Goal: Task Accomplishment & Management: Complete application form

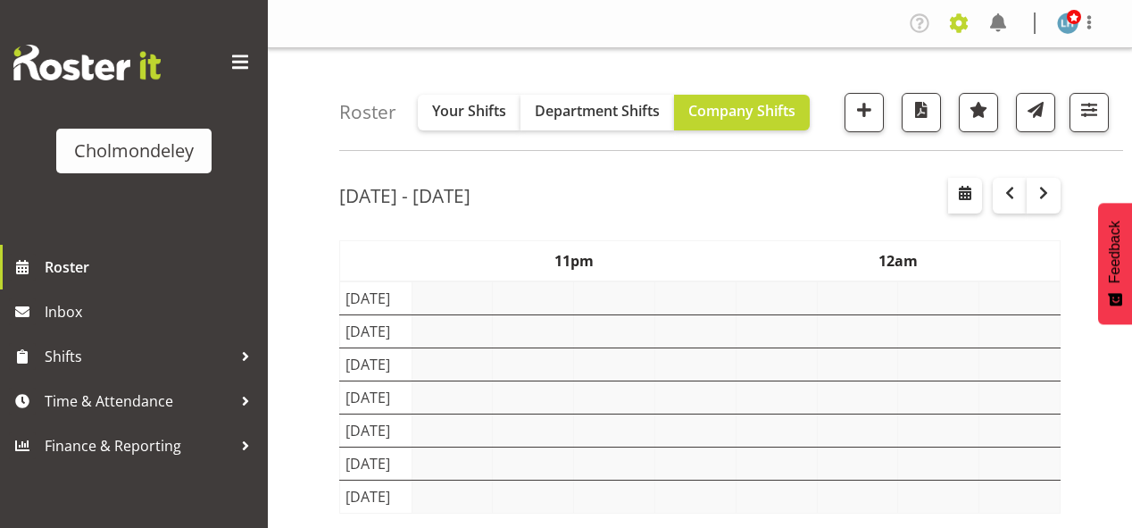
click at [955, 25] on span at bounding box center [959, 23] width 29 height 29
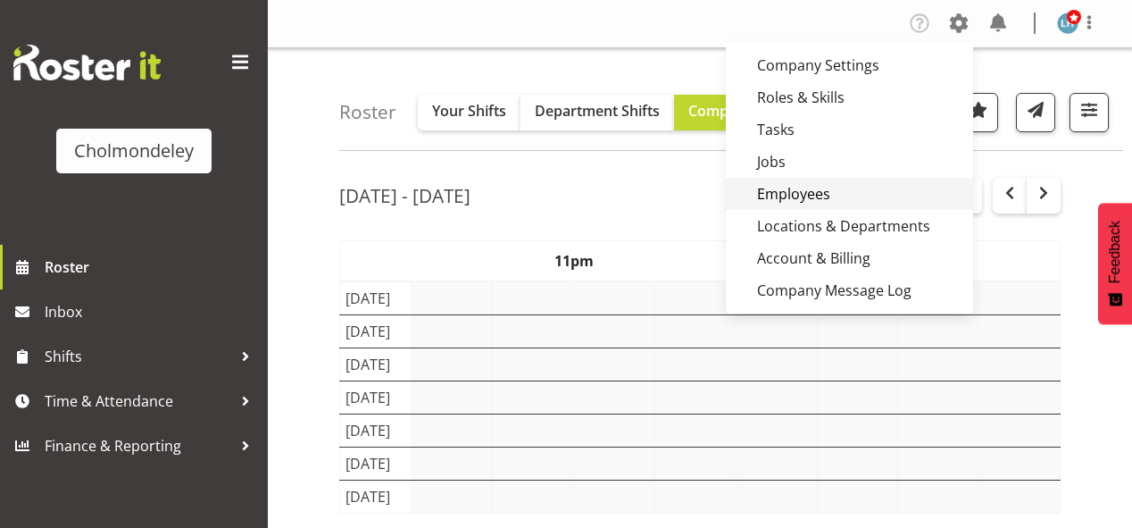
click at [796, 196] on link "Employees" at bounding box center [849, 194] width 247 height 32
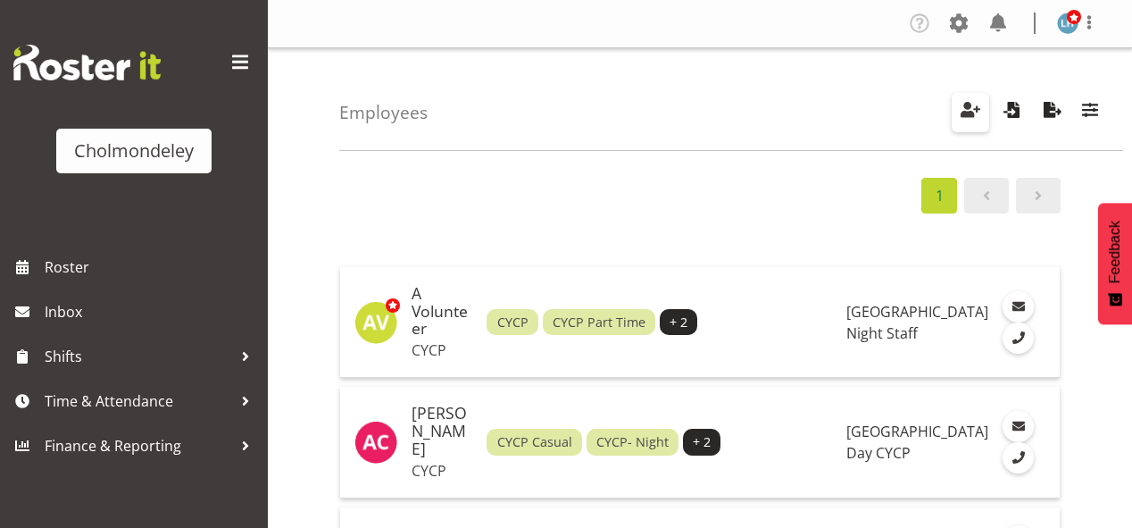
click at [970, 104] on span "button" at bounding box center [970, 109] width 23 height 23
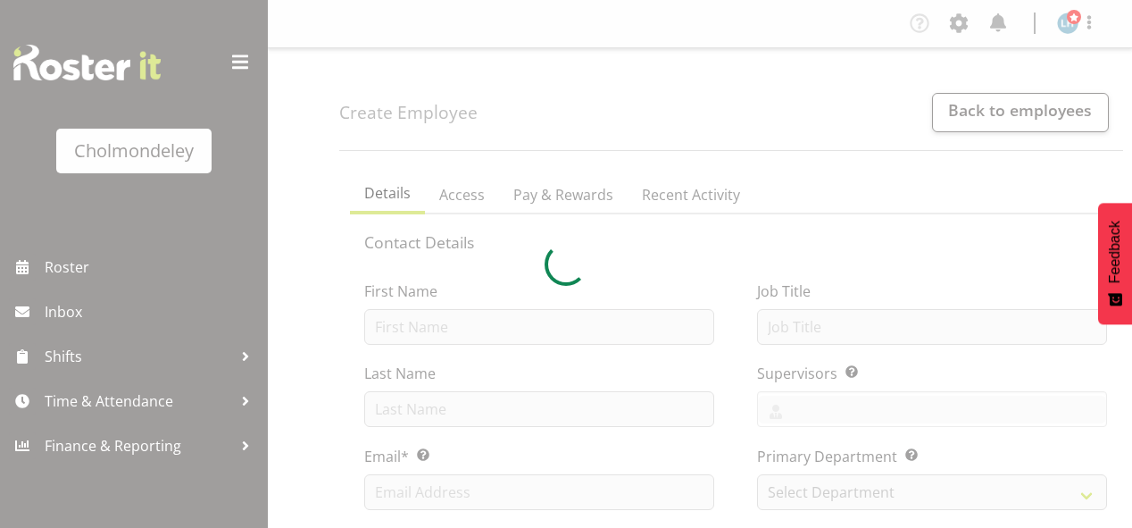
click at [447, 330] on div at bounding box center [566, 264] width 1132 height 528
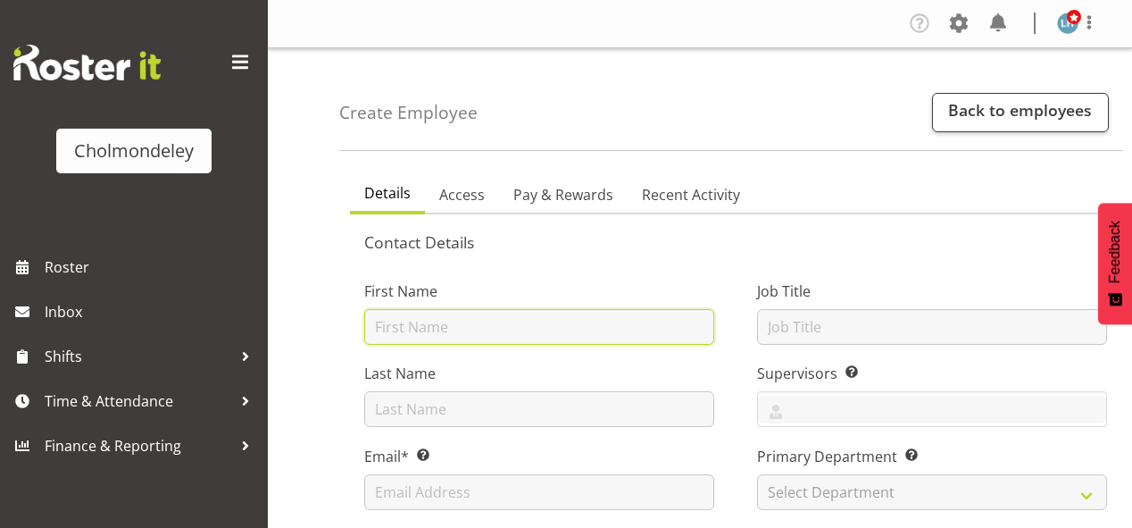
click at [440, 321] on input "text" at bounding box center [539, 327] width 350 height 36
click at [395, 325] on input "ALexzarn" at bounding box center [539, 327] width 350 height 36
type input "Alexzarn"
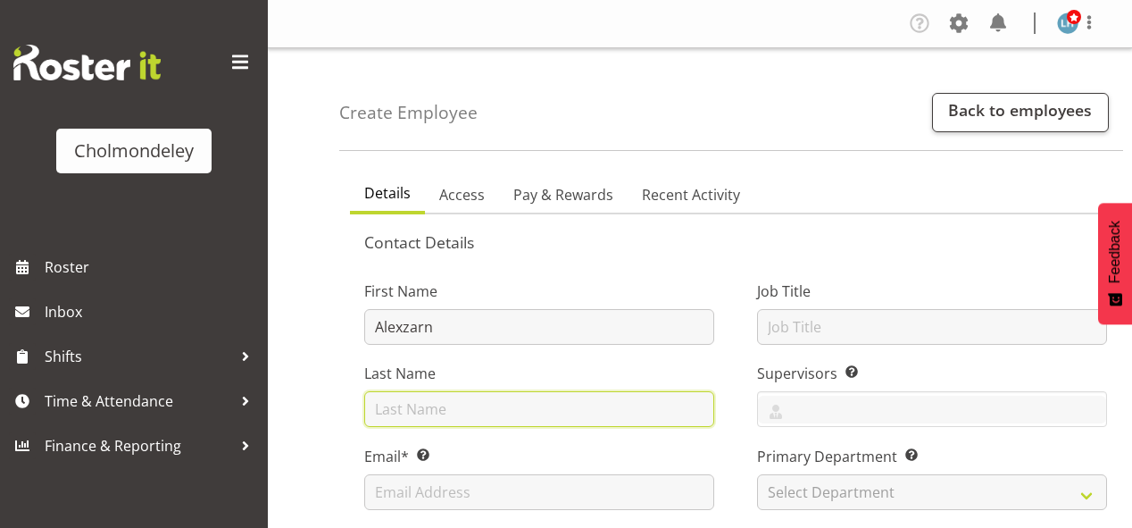
click at [429, 407] on input "text" at bounding box center [539, 409] width 350 height 36
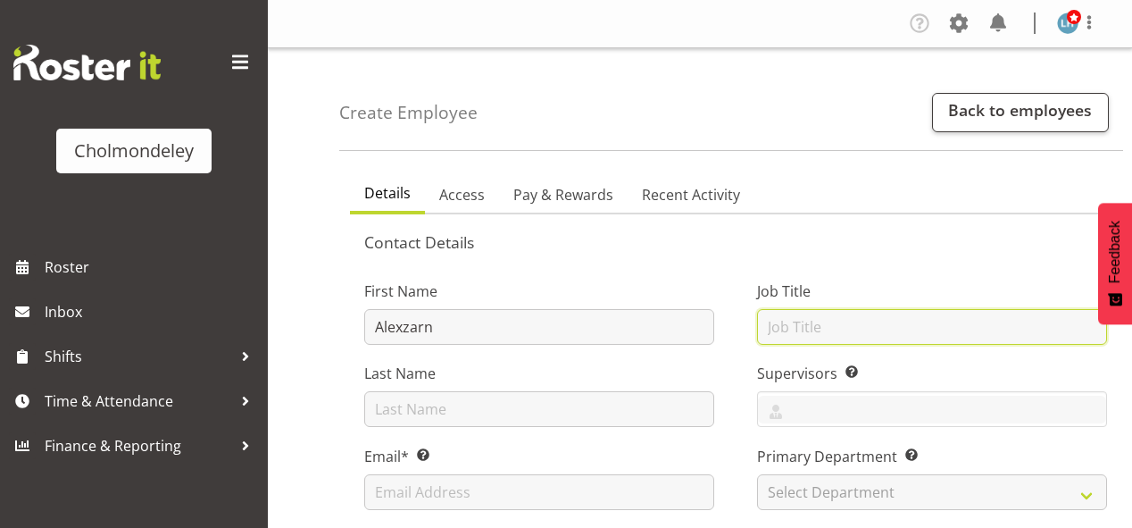
click at [821, 328] on input "text" at bounding box center [932, 327] width 350 height 36
type input "CYCP"
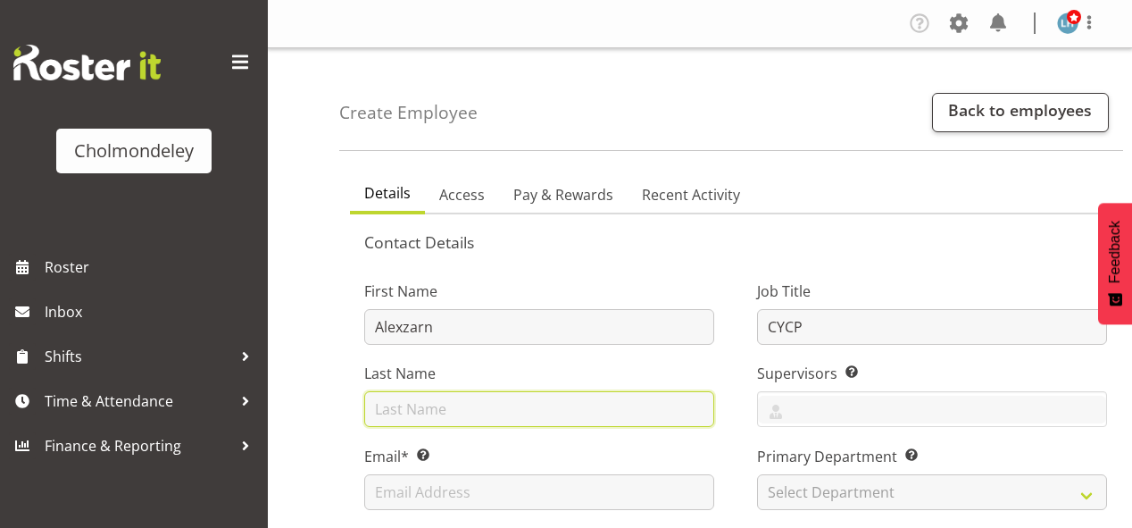
click at [528, 404] on input "text" at bounding box center [539, 409] width 350 height 36
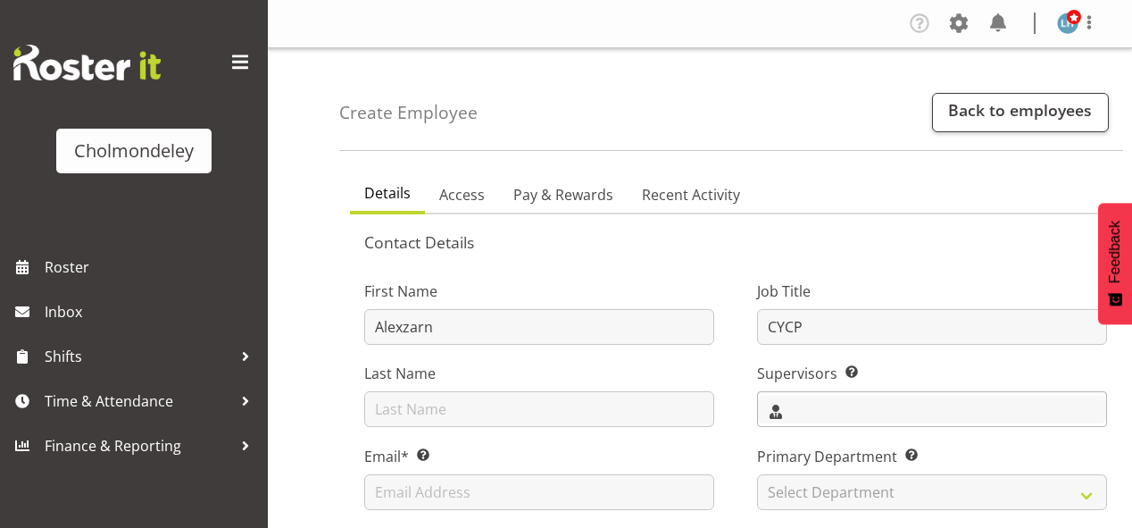
click at [800, 412] on input "text" at bounding box center [932, 409] width 348 height 28
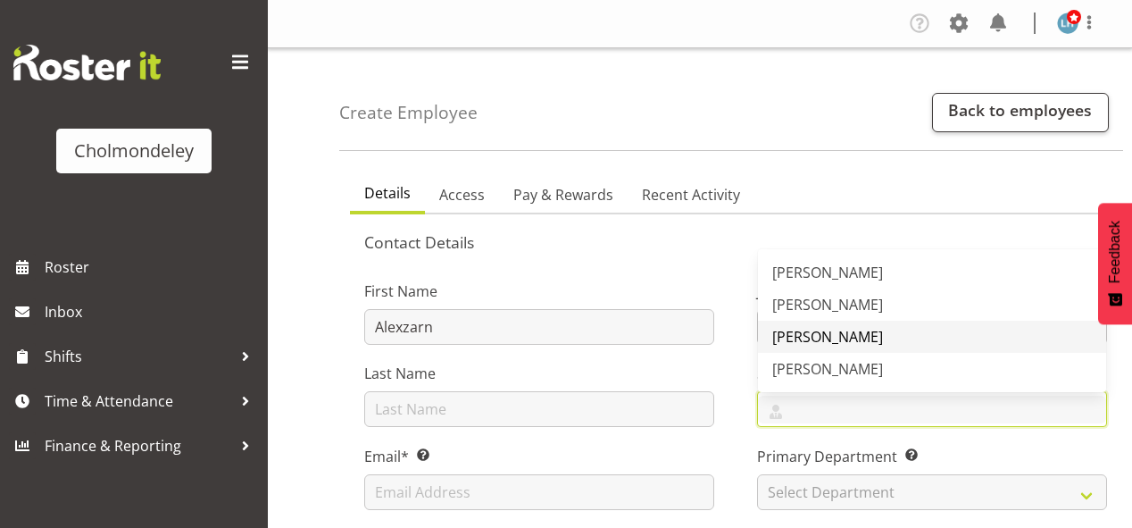
click at [804, 329] on span "[PERSON_NAME]" at bounding box center [827, 337] width 111 height 20
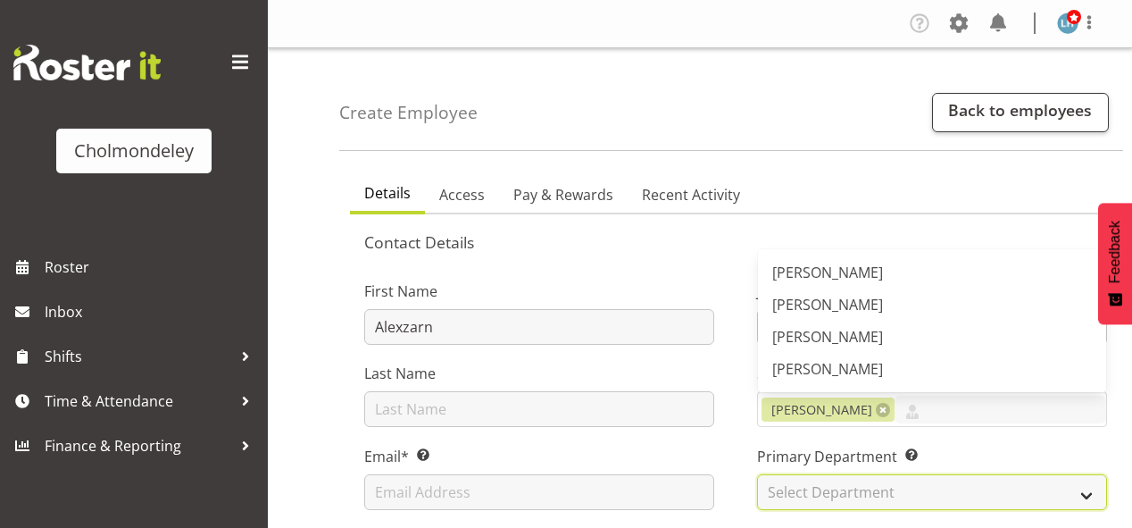
click at [805, 494] on select "Select Department Clinical Day CYCP Education Night Staff" at bounding box center [932, 492] width 350 height 36
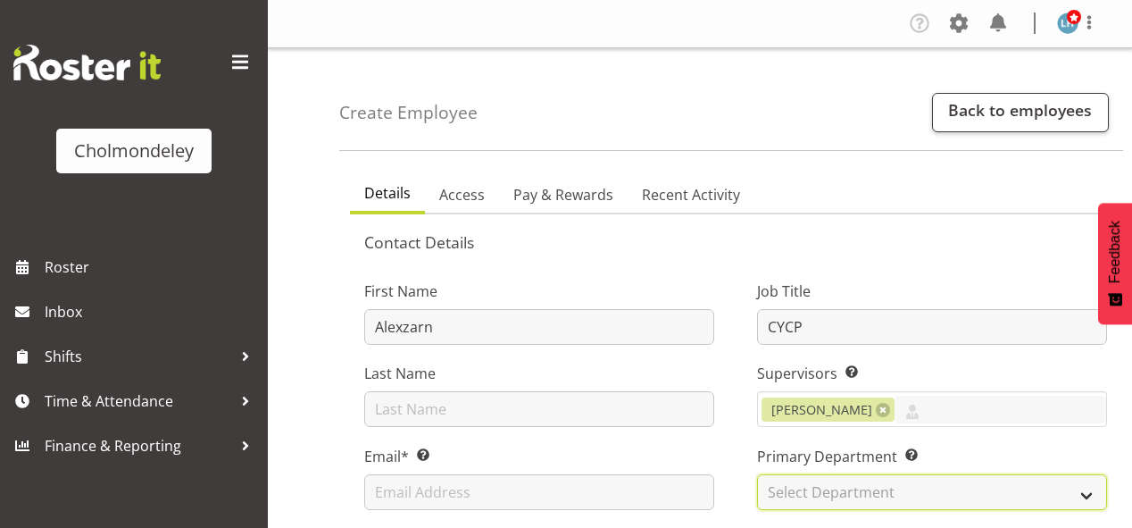
select select "80"
click at [757, 474] on select "Select Department Clinical Day CYCP Education Night Staff" at bounding box center [932, 492] width 350 height 36
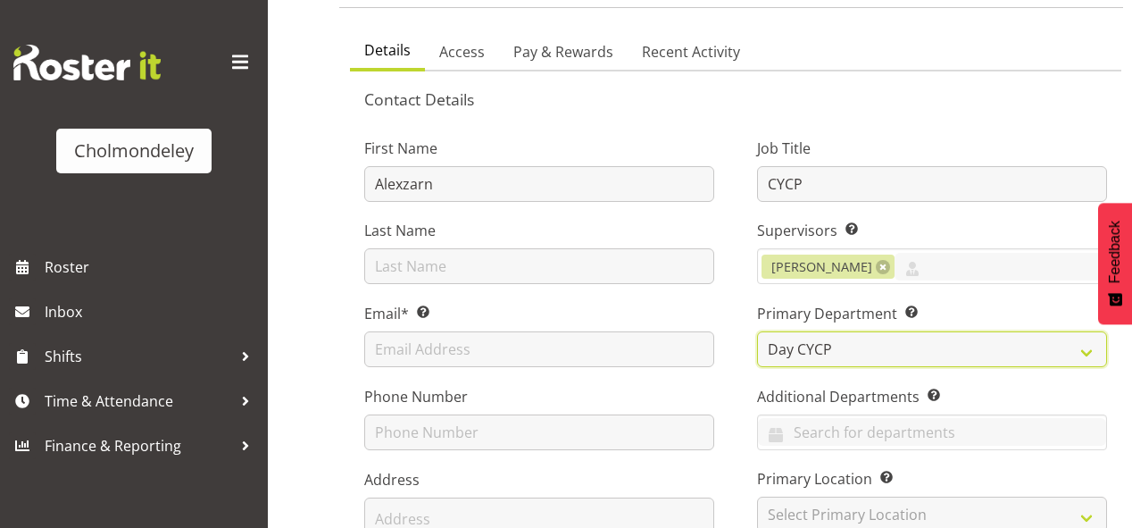
scroll to position [214, 0]
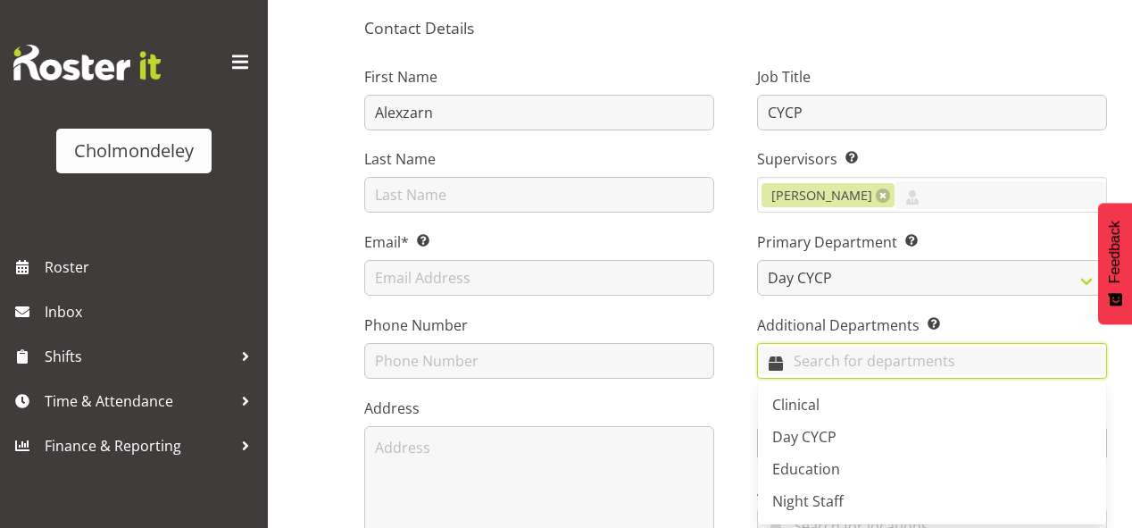
click at [833, 361] on input "text" at bounding box center [932, 360] width 348 height 28
drag, startPoint x: 802, startPoint y: 493, endPoint x: 757, endPoint y: 455, distance: 58.3
click at [802, 492] on span "Night Staff" at bounding box center [807, 501] width 71 height 20
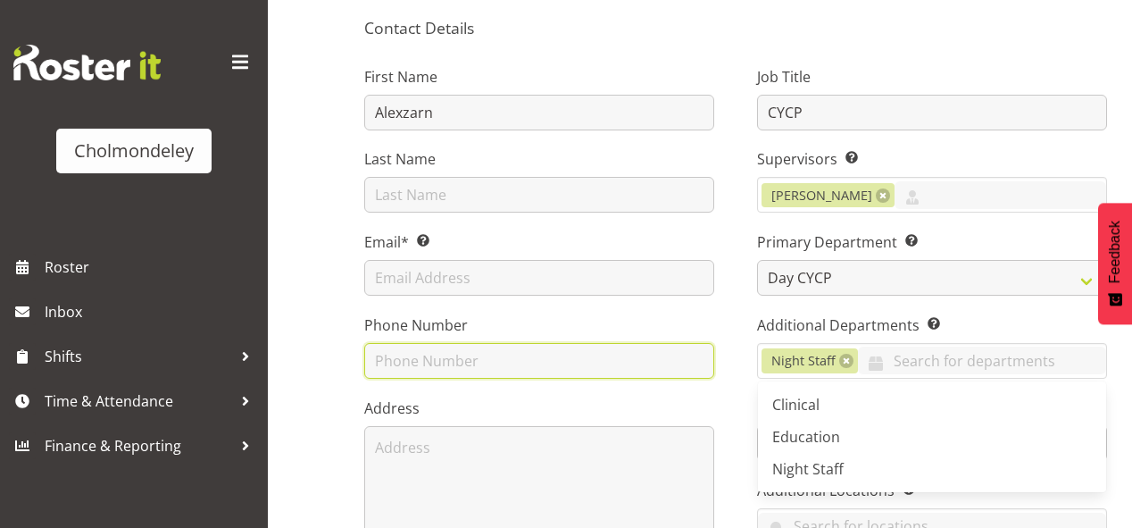
click at [582, 371] on input "text" at bounding box center [539, 361] width 350 height 36
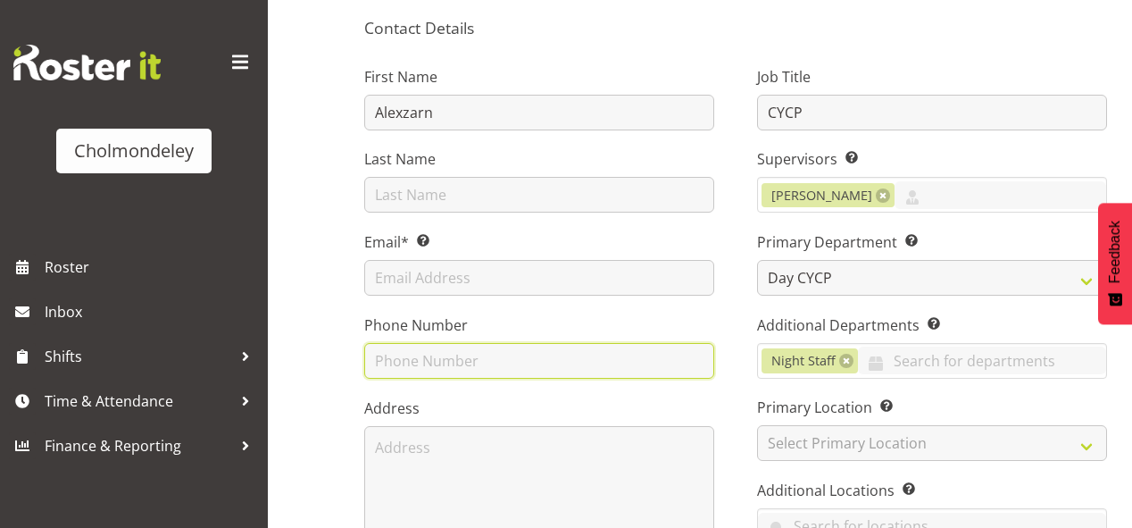
scroll to position [357, 0]
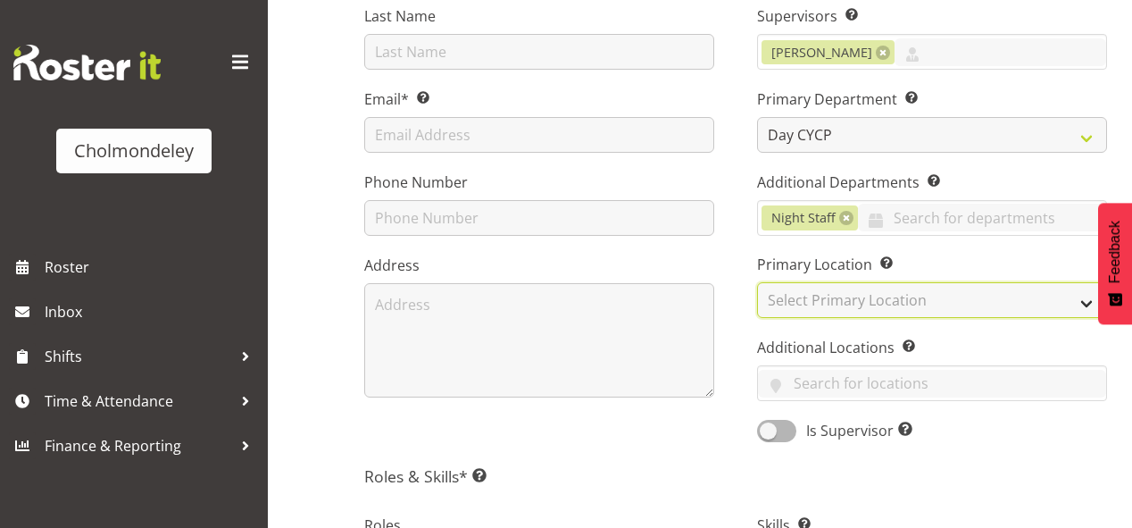
click at [853, 292] on select "Select Primary Location Cholmondeley Children's Centre" at bounding box center [932, 300] width 350 height 36
select select "81"
click at [757, 282] on select "Select Primary Location Cholmondeley Children's Centre" at bounding box center [932, 300] width 350 height 36
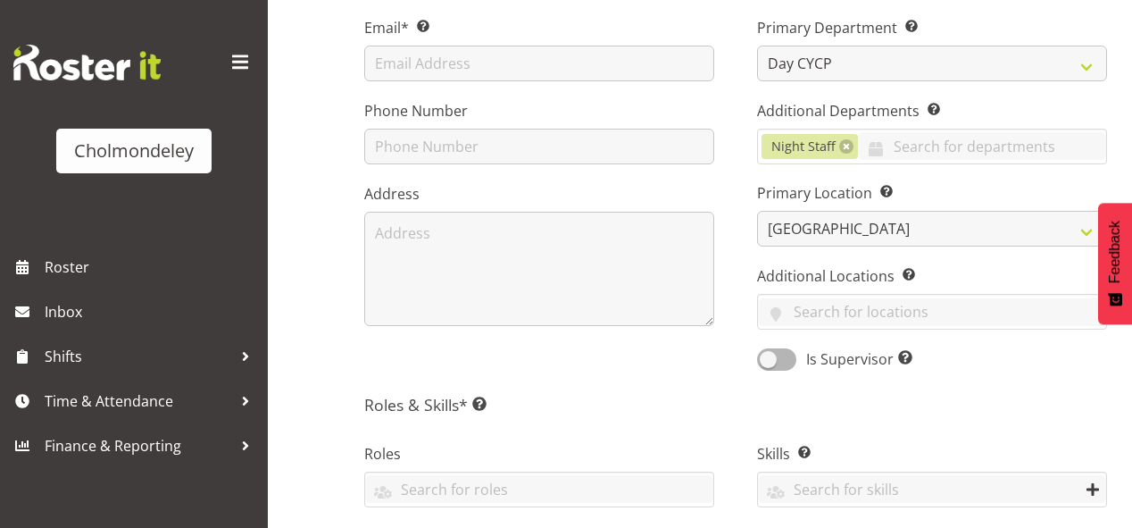
click at [425, 504] on div "Roles Awhi Team CYCP CYCP Casual CYCP Part Time CYCP volunteer CYCP- Night Educ…" at bounding box center [539, 477] width 393 height 119
click at [426, 488] on input "text" at bounding box center [539, 489] width 348 height 28
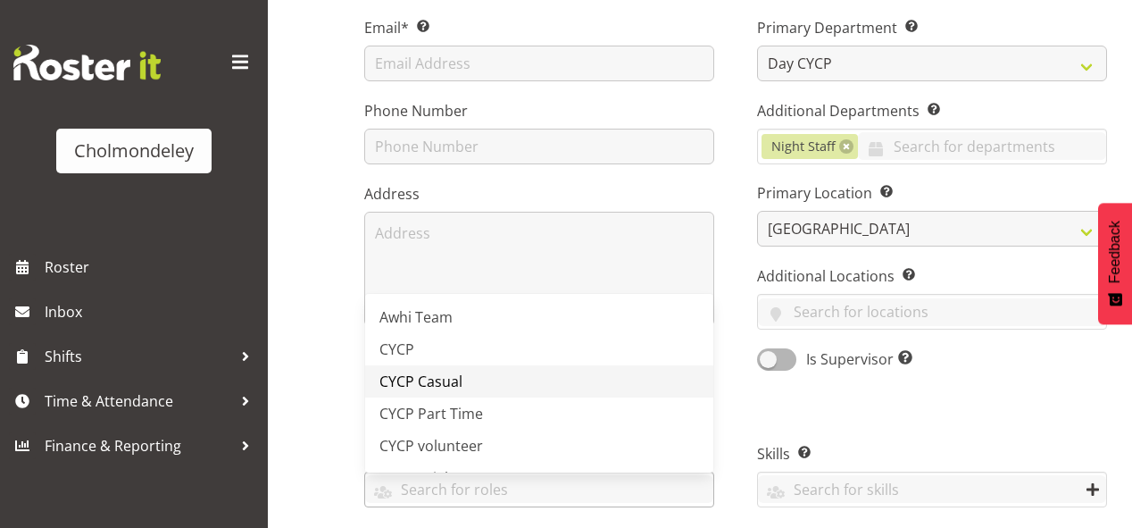
click at [450, 375] on span "CYCP Casual" at bounding box center [420, 381] width 83 height 20
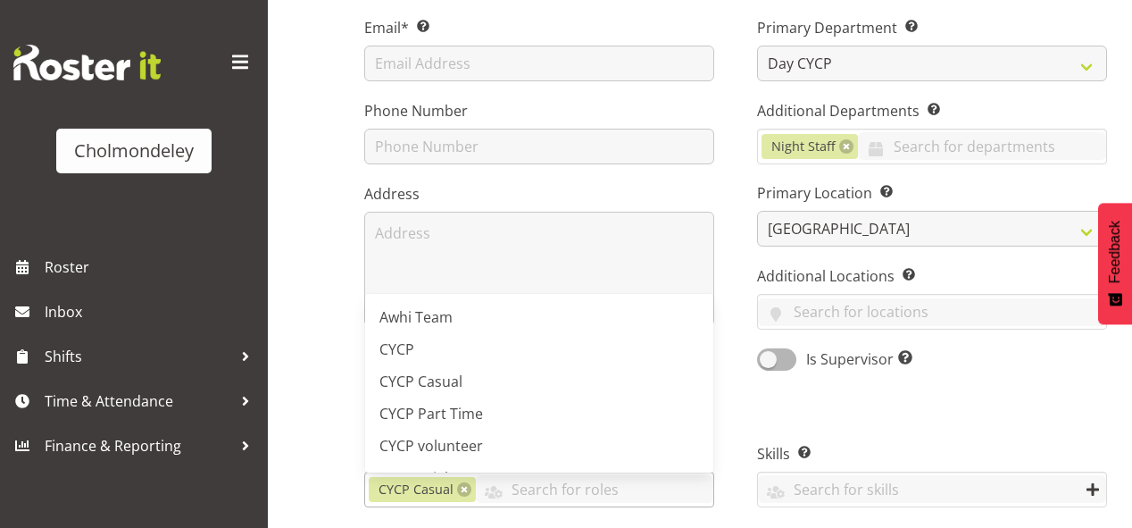
scroll to position [500, 0]
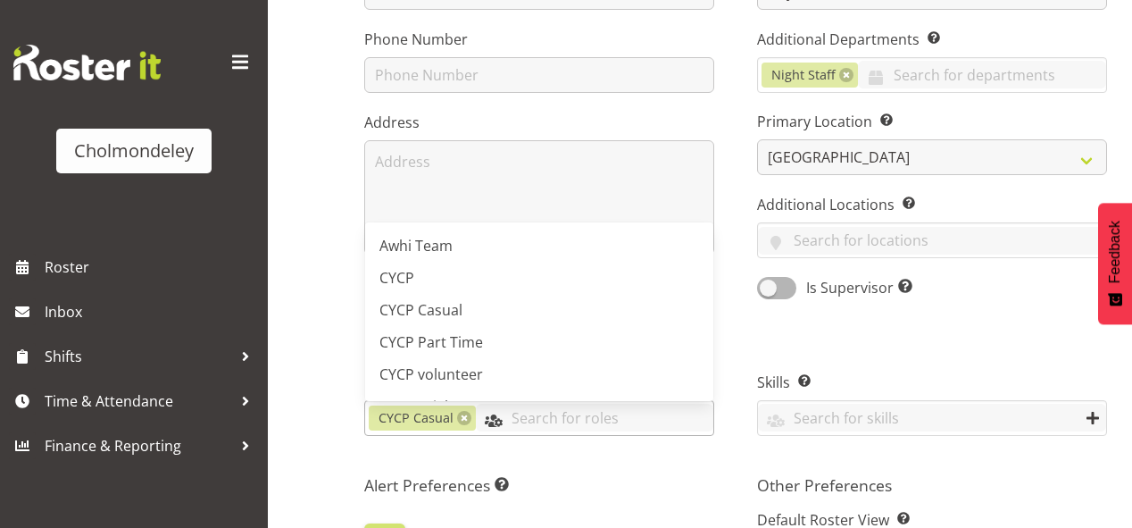
click at [535, 404] on input "text" at bounding box center [594, 418] width 237 height 28
click at [493, 421] on input "text" at bounding box center [594, 418] width 237 height 28
click at [521, 412] on input "text" at bounding box center [594, 418] width 237 height 28
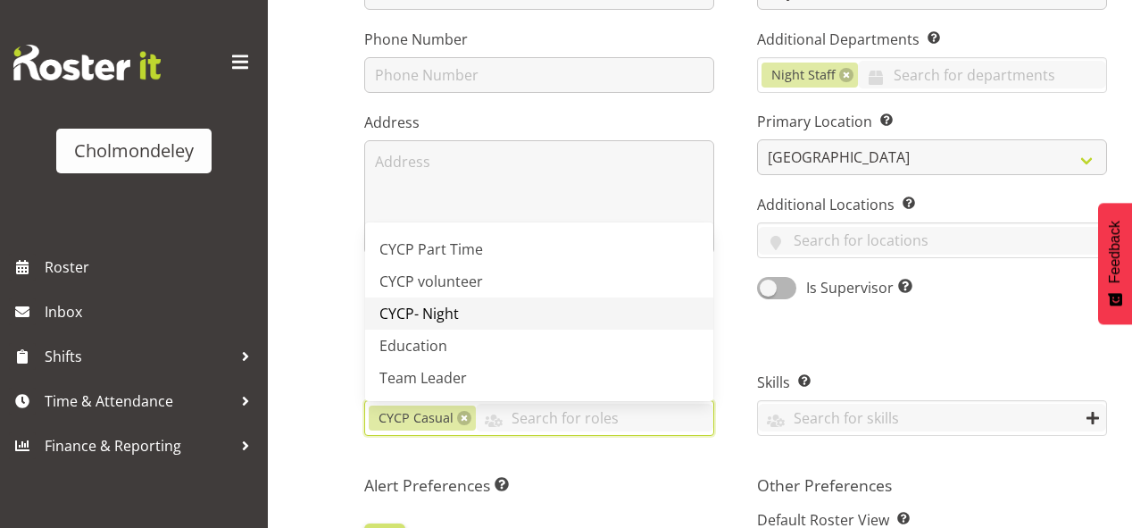
click at [537, 320] on link "CYCP- Night" at bounding box center [539, 313] width 348 height 32
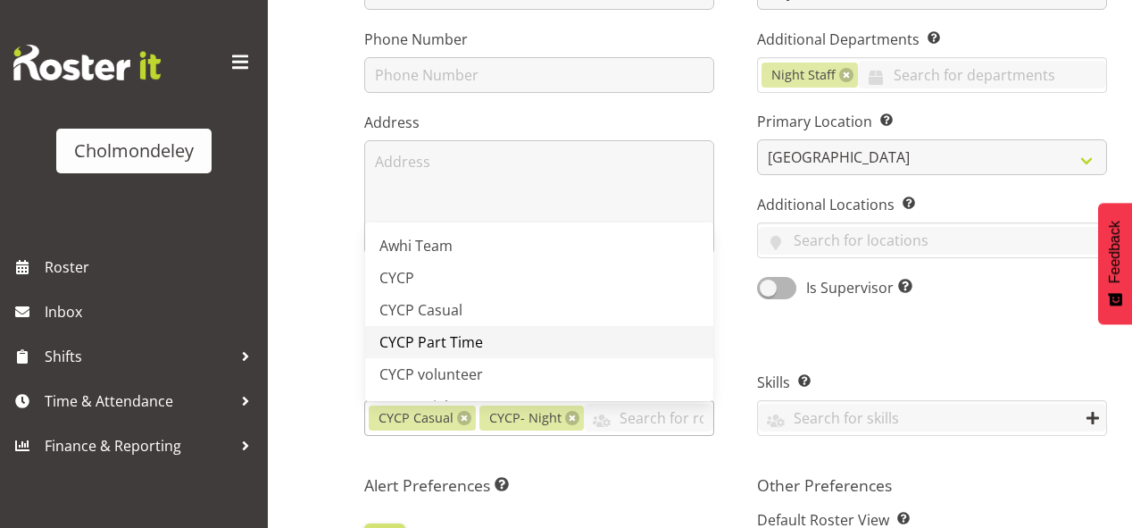
scroll to position [71, 0]
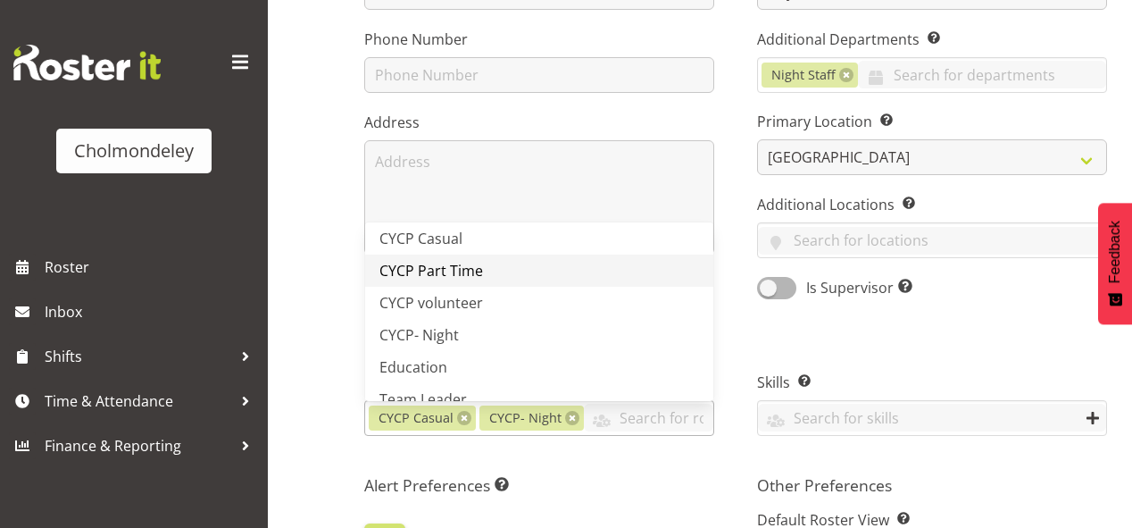
click at [475, 262] on span "CYCP Part Time" at bounding box center [431, 271] width 104 height 20
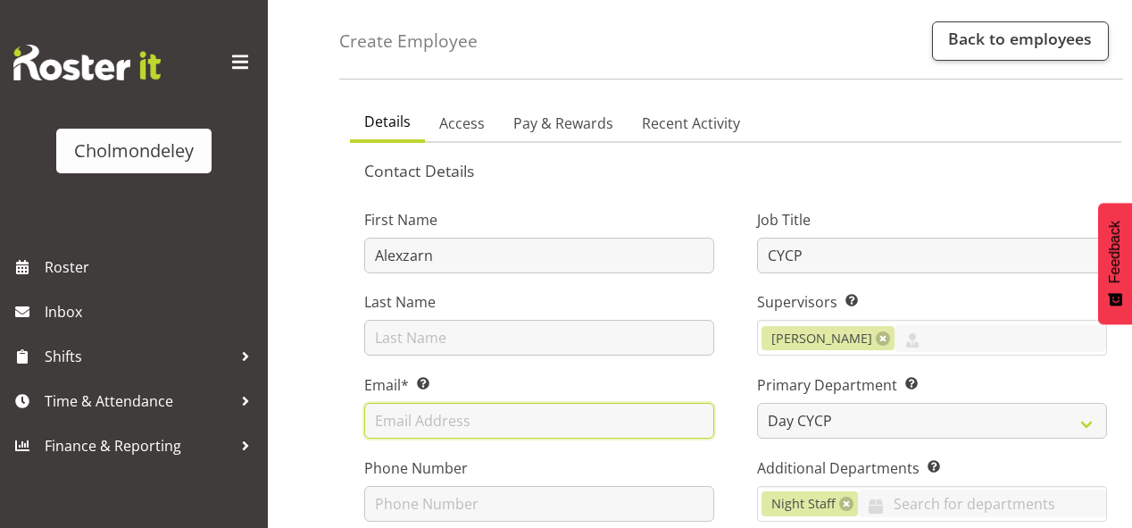
click at [408, 413] on input "text" at bounding box center [539, 421] width 350 height 36
type input "[EMAIL_ADDRESS][DOMAIN_NAME]"
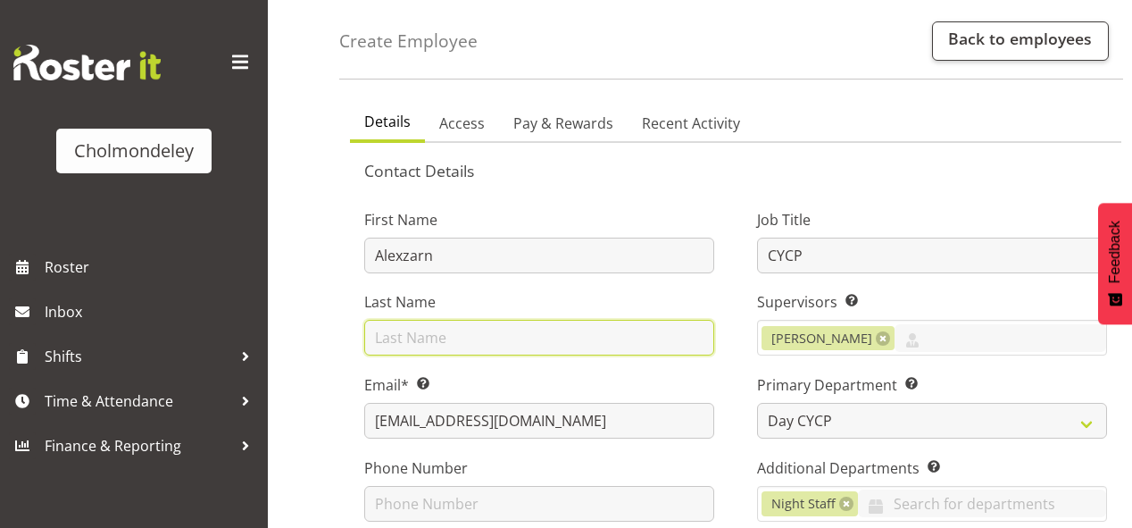
click at [408, 340] on input "text" at bounding box center [539, 338] width 350 height 36
type input "[PERSON_NAME]"
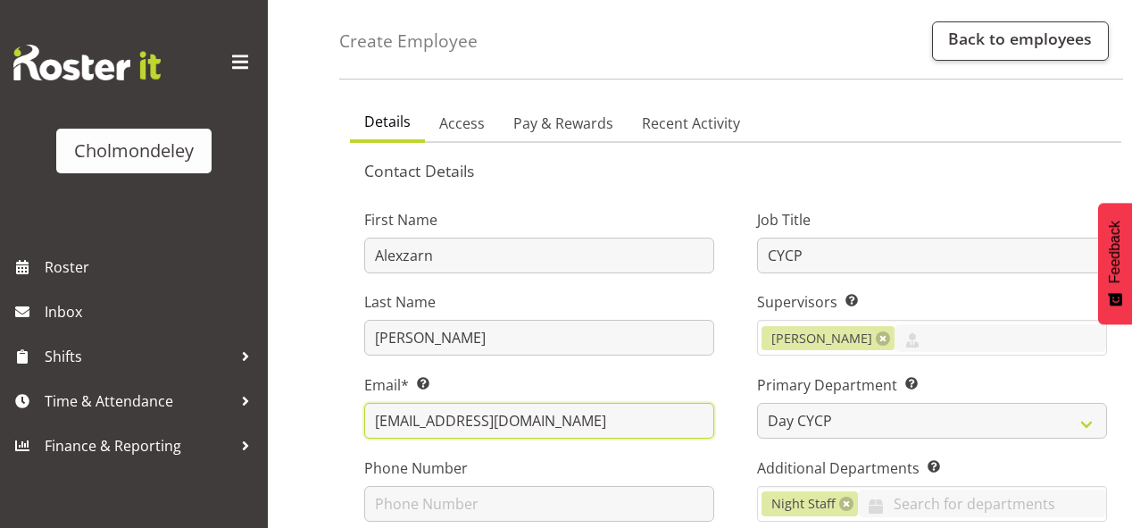
click at [575, 427] on input "[EMAIL_ADDRESS][DOMAIN_NAME]" at bounding box center [539, 421] width 350 height 36
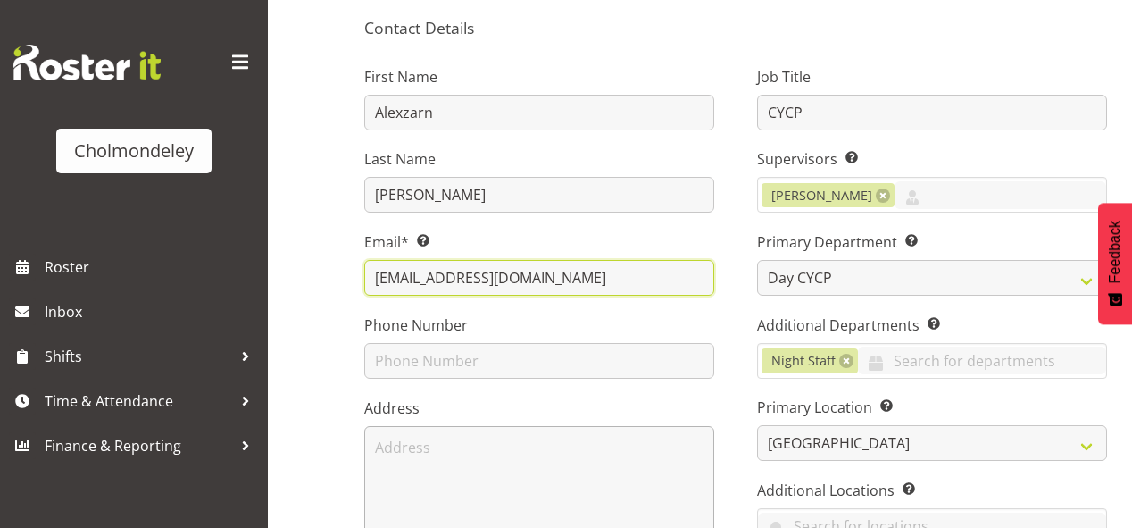
scroll to position [286, 0]
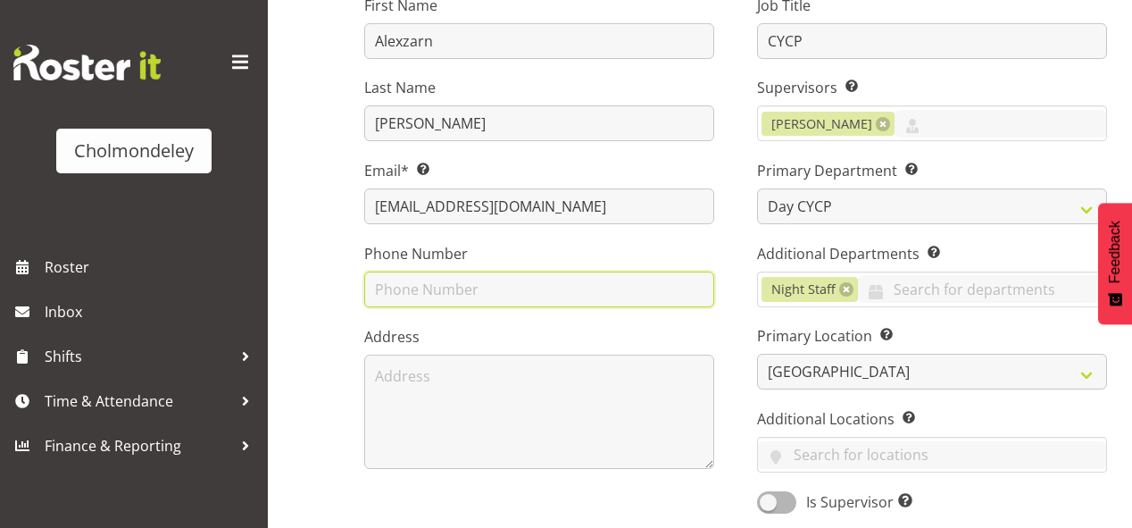
click at [408, 284] on input "text" at bounding box center [539, 289] width 350 height 36
type input "0273625417"
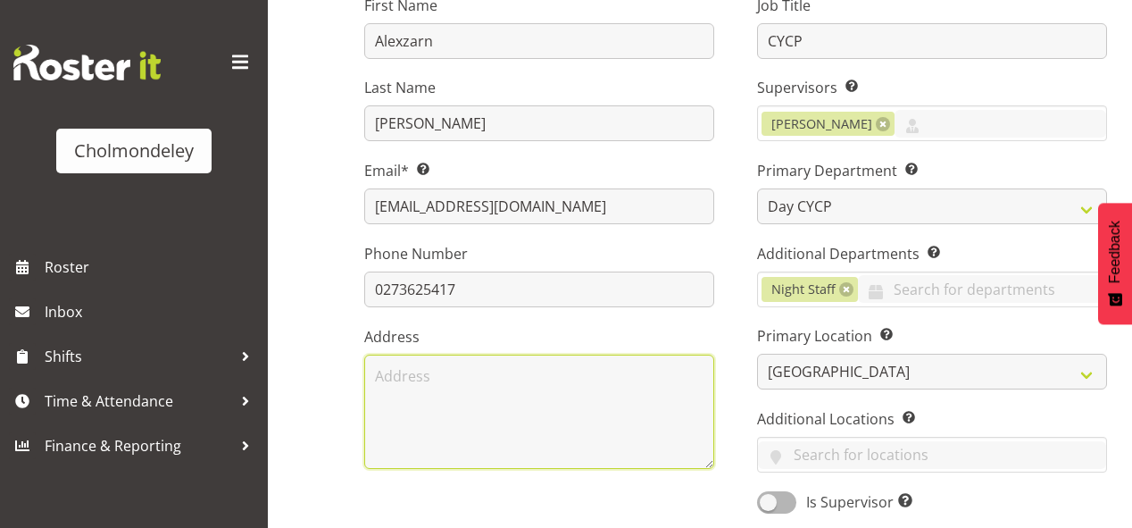
click at [595, 418] on textarea at bounding box center [539, 411] width 350 height 114
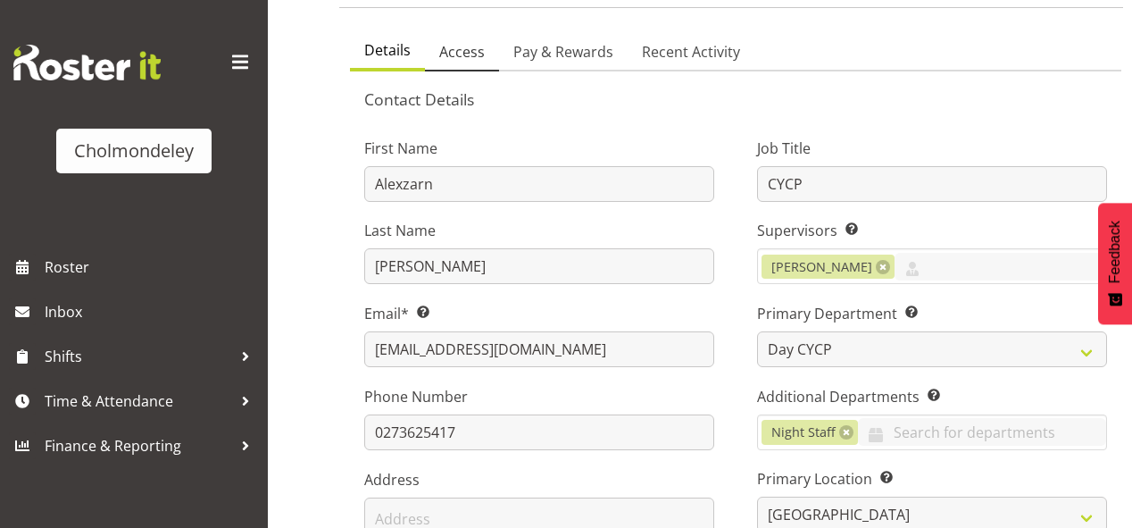
click at [469, 57] on span "Access" at bounding box center [462, 51] width 46 height 21
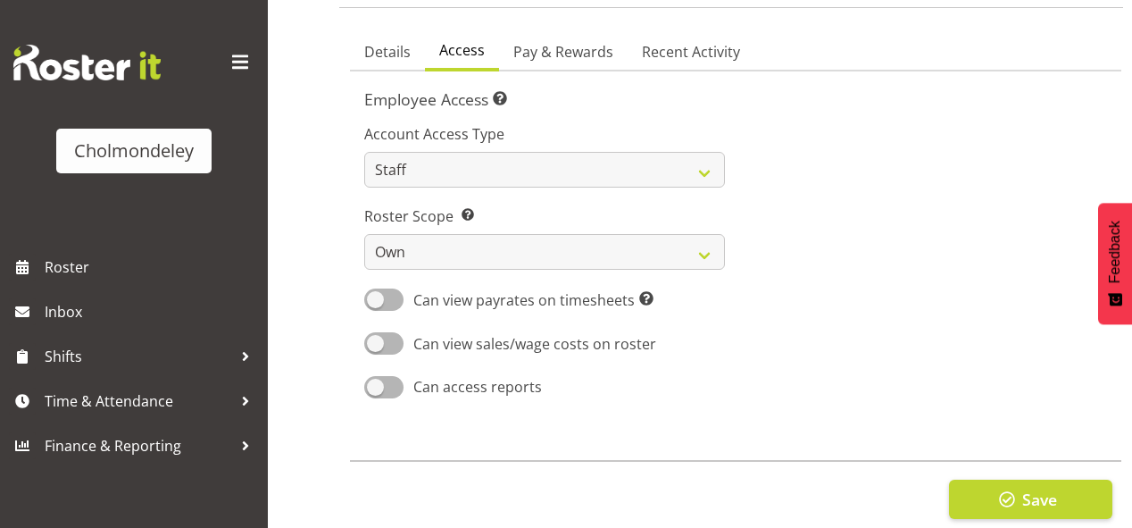
scroll to position [172, 0]
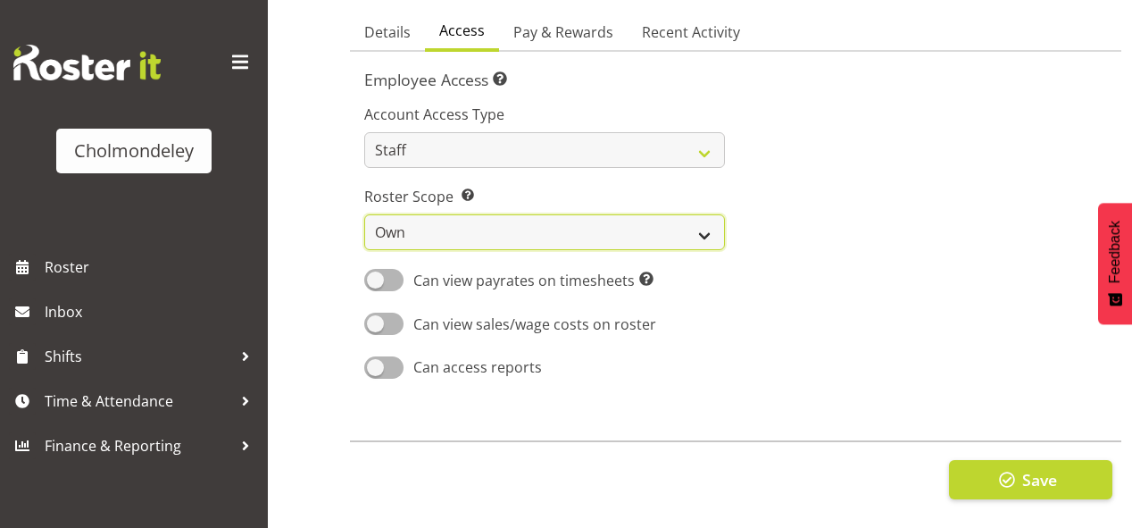
click at [470, 217] on select "Own Department Company" at bounding box center [544, 232] width 361 height 36
select select "company"
click at [364, 214] on select "Own Department Company" at bounding box center [544, 232] width 361 height 36
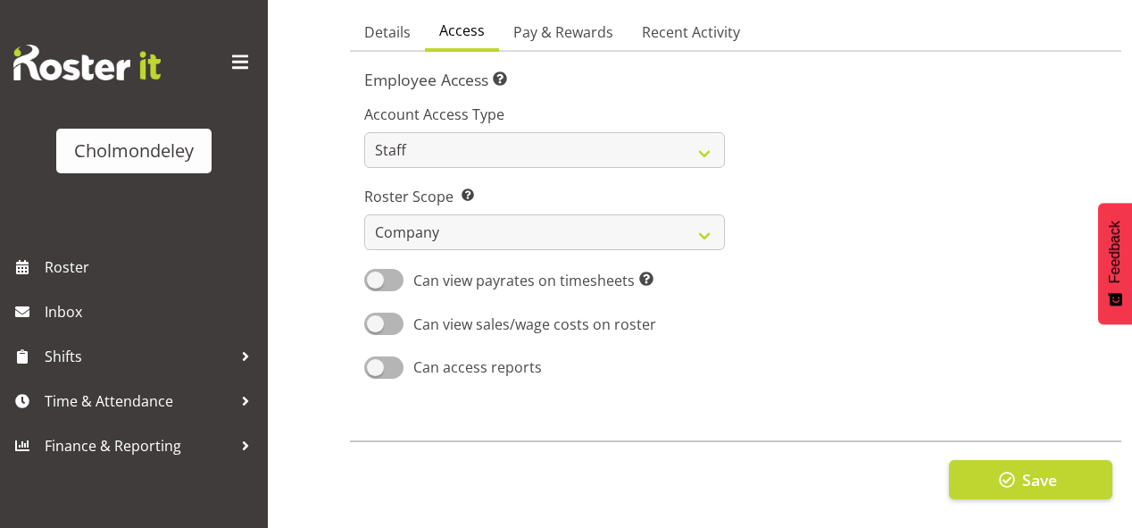
click at [743, 304] on div at bounding box center [927, 235] width 382 height 313
click at [1030, 486] on button "Save" at bounding box center [1030, 479] width 163 height 39
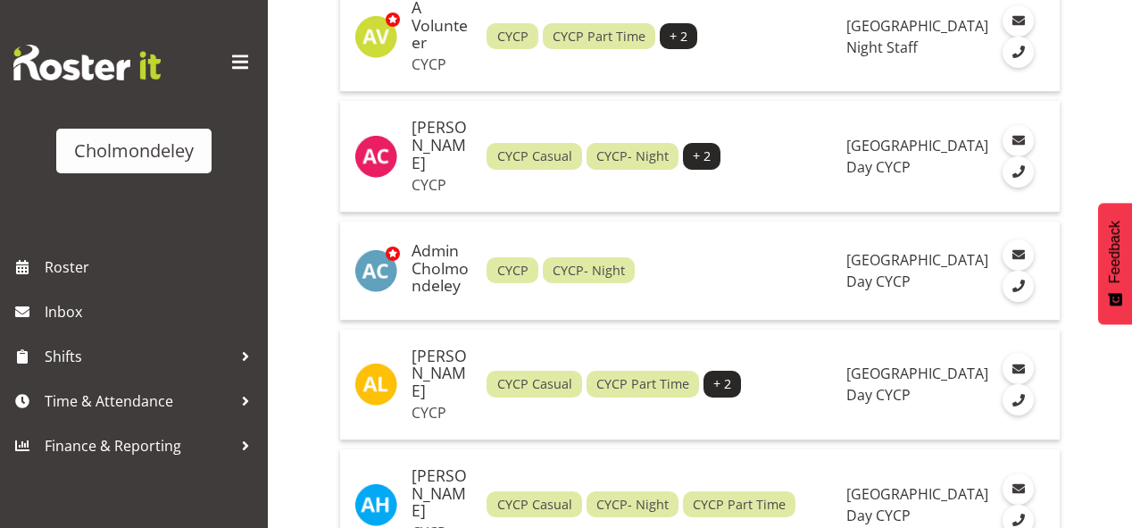
scroll to position [429, 0]
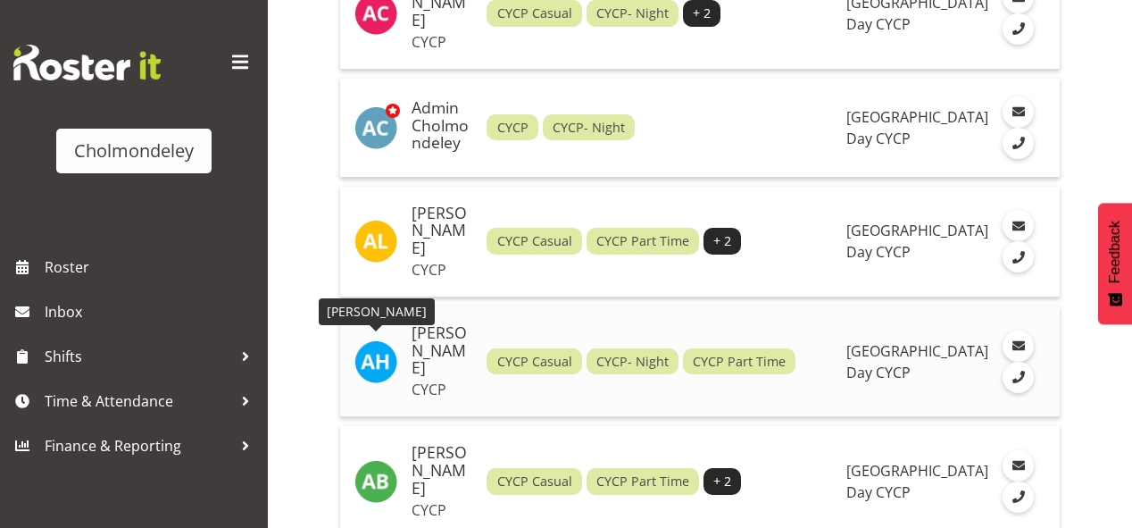
click at [370, 354] on img at bounding box center [375, 361] width 43 height 43
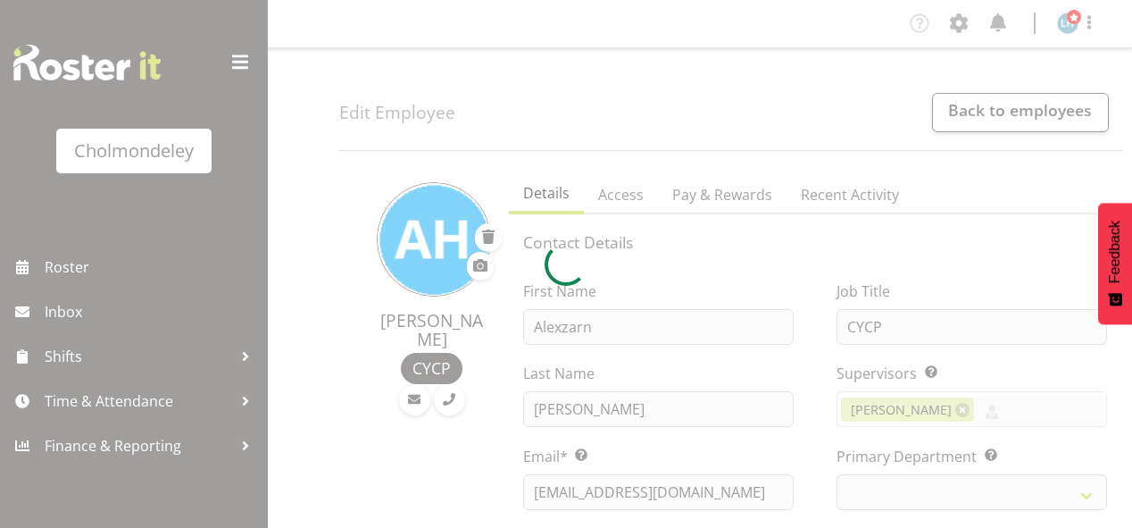
select select "TimelineWeek"
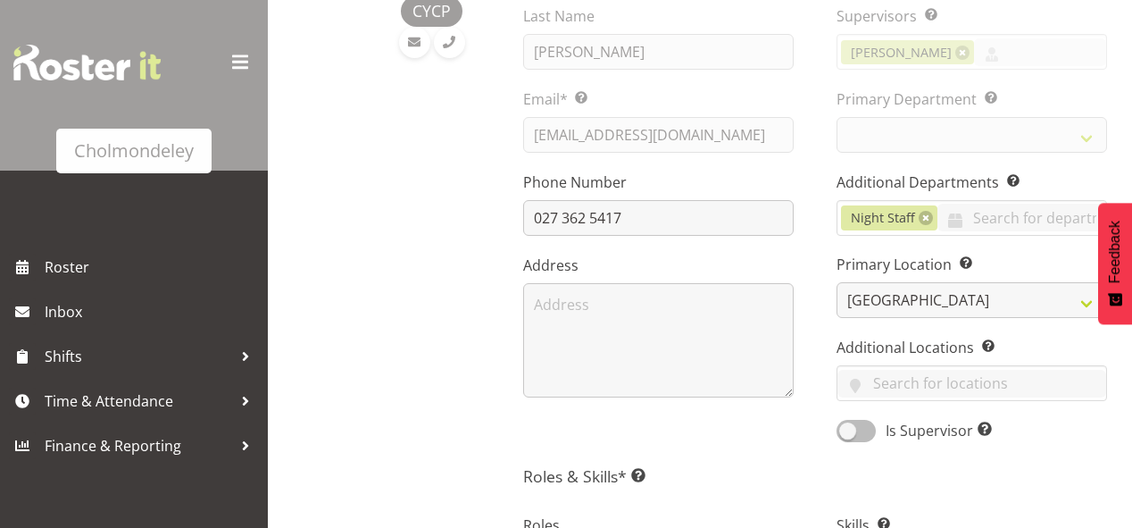
select select "80"
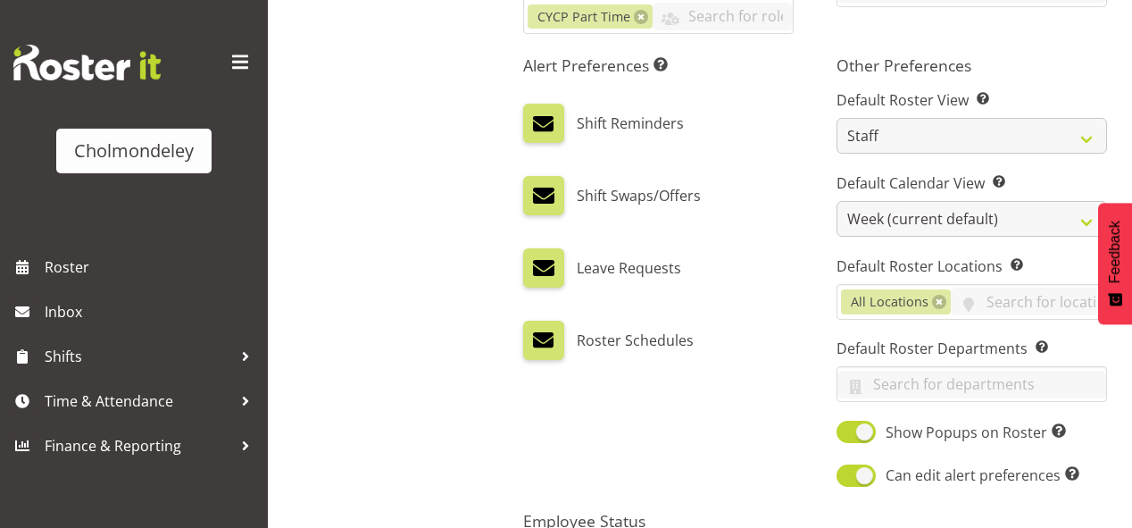
scroll to position [1164, 0]
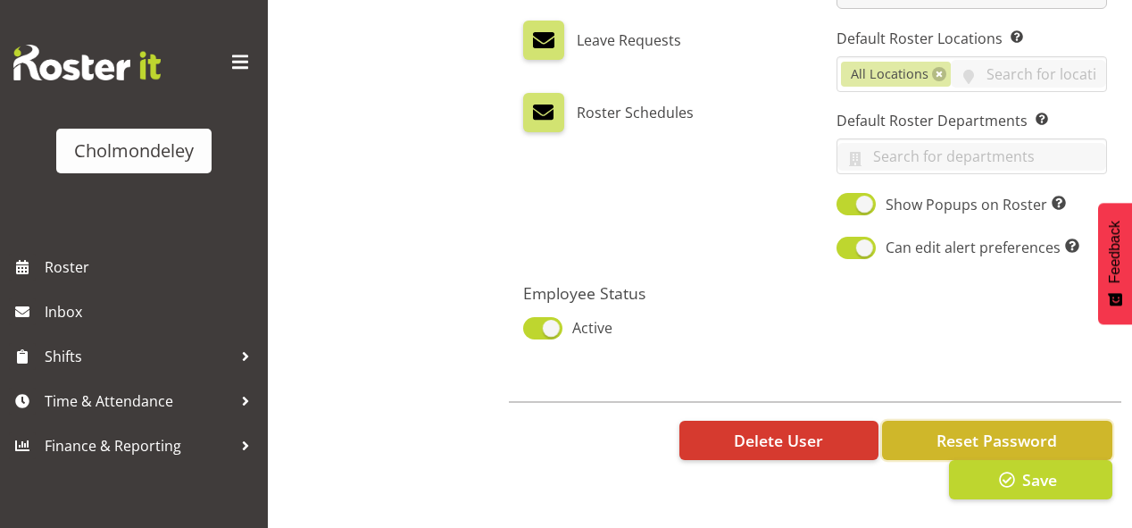
click at [1028, 429] on span "Reset Password" at bounding box center [997, 440] width 121 height 23
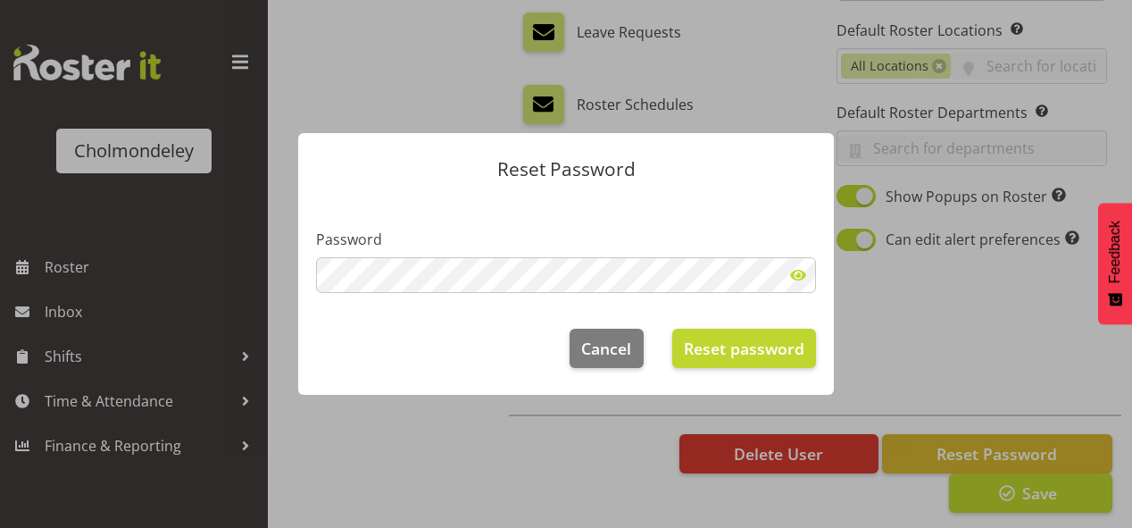
scroll to position [1146, 0]
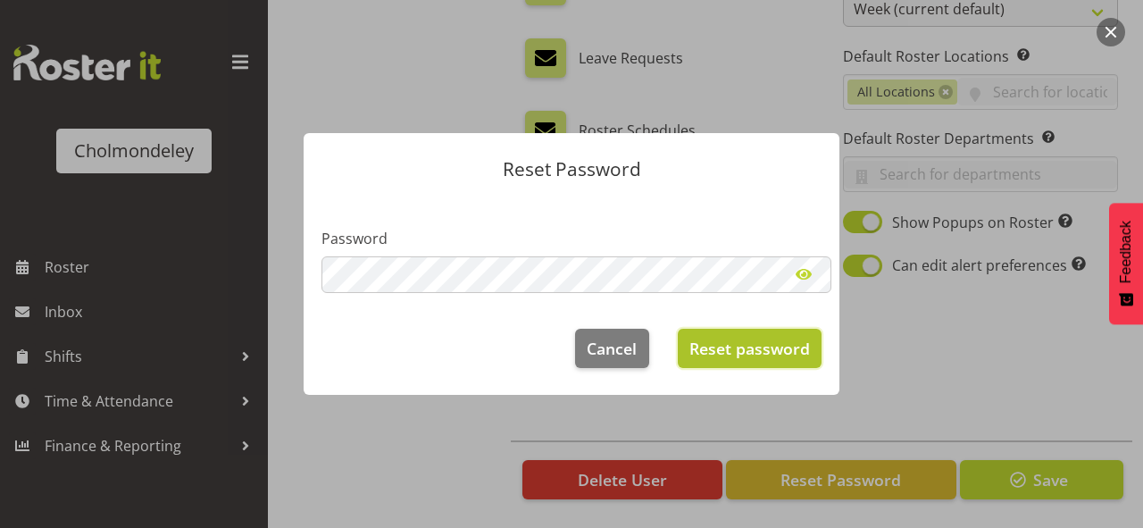
click at [754, 338] on span "Reset password" at bounding box center [749, 348] width 121 height 23
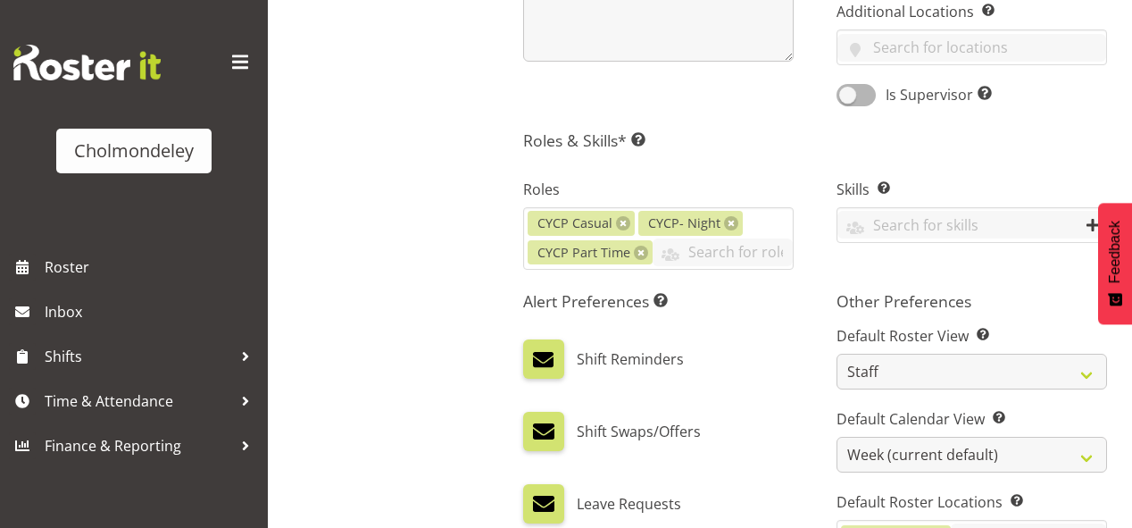
scroll to position [0, 0]
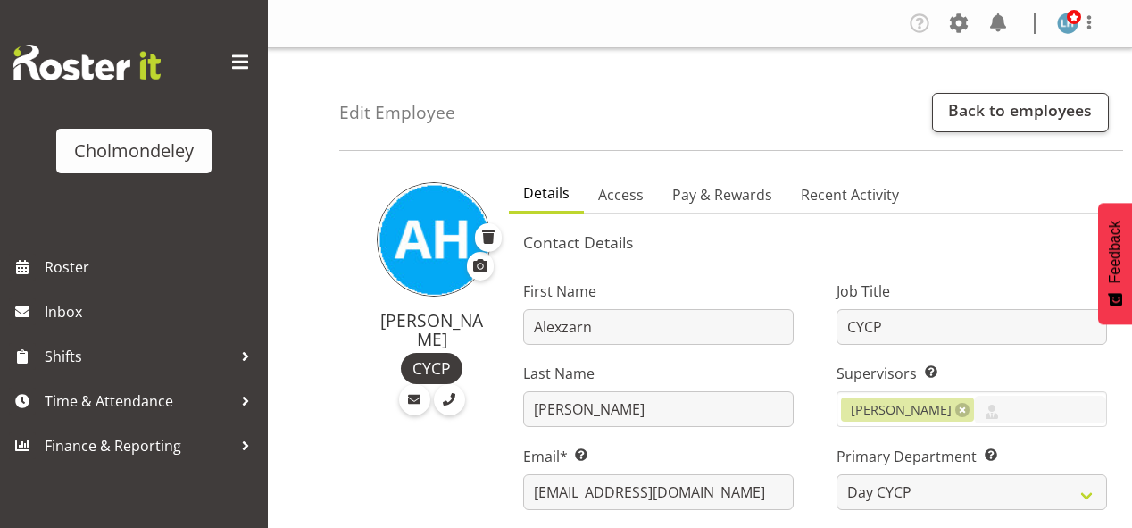
click at [1075, 29] on img at bounding box center [1067, 22] width 21 height 21
click at [980, 94] on link "Log Out" at bounding box center [1013, 94] width 171 height 32
